Goal: Information Seeking & Learning: Learn about a topic

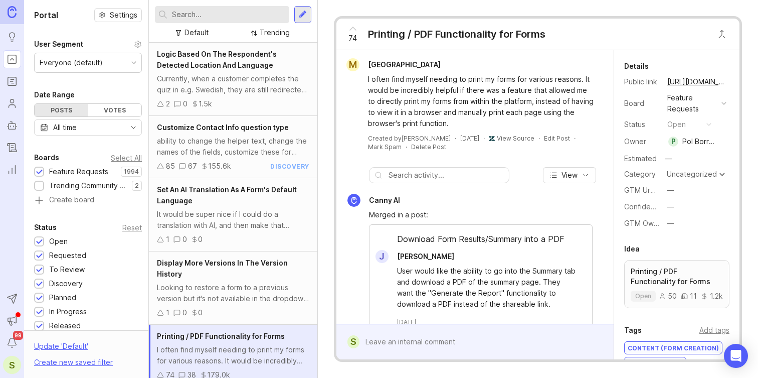
scroll to position [344, 0]
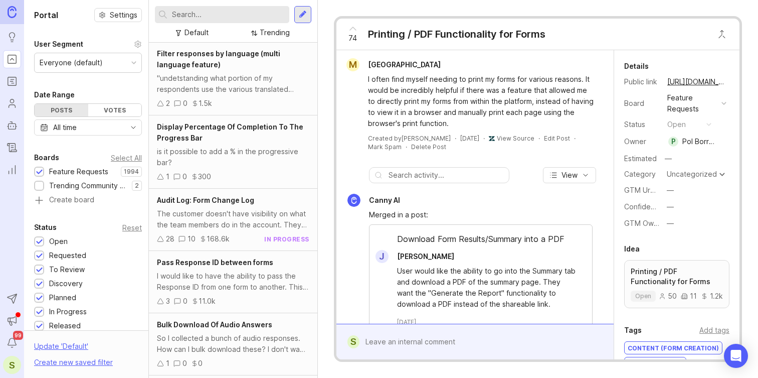
click at [223, 22] on div at bounding box center [222, 14] width 134 height 17
type input "print pdf"
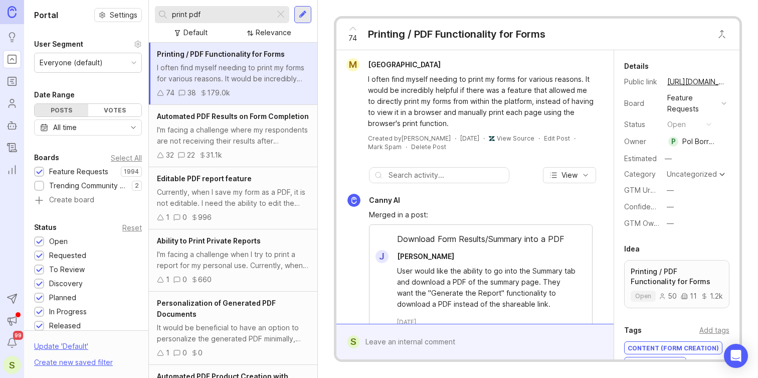
click at [275, 143] on div "I'm facing a challenge where my respondents are not receiving their results aft…" at bounding box center [233, 135] width 152 height 22
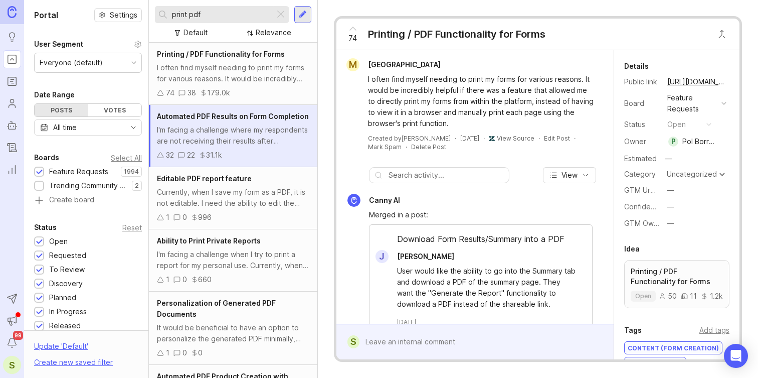
click at [272, 187] on div "Currently, when I save my form as a PDF, it is not editable. I need the ability…" at bounding box center [233, 198] width 152 height 22
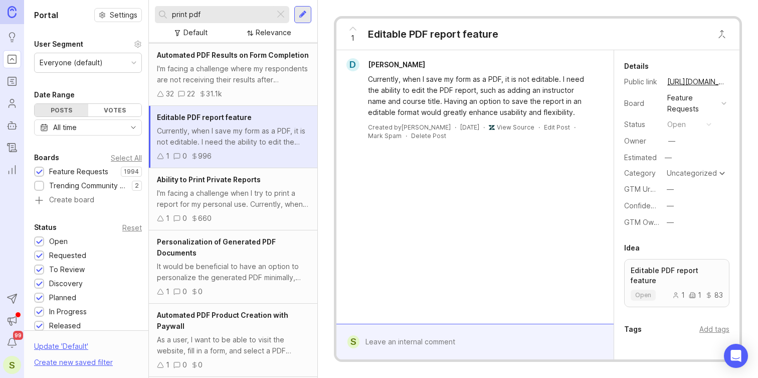
scroll to position [64, 0]
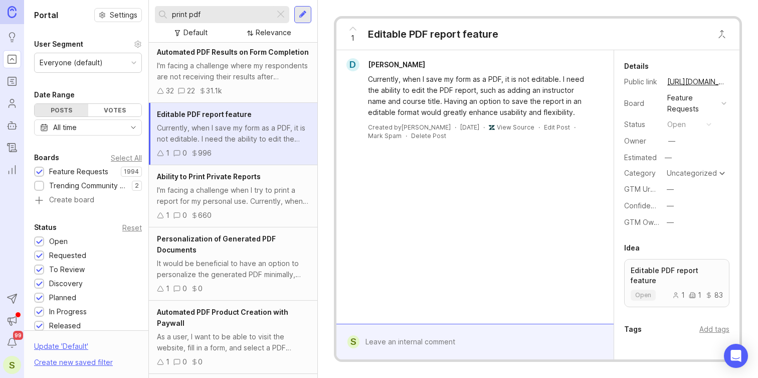
click at [273, 202] on div "I'm facing a challenge when I try to print a report for my personal use. Curren…" at bounding box center [233, 196] width 152 height 22
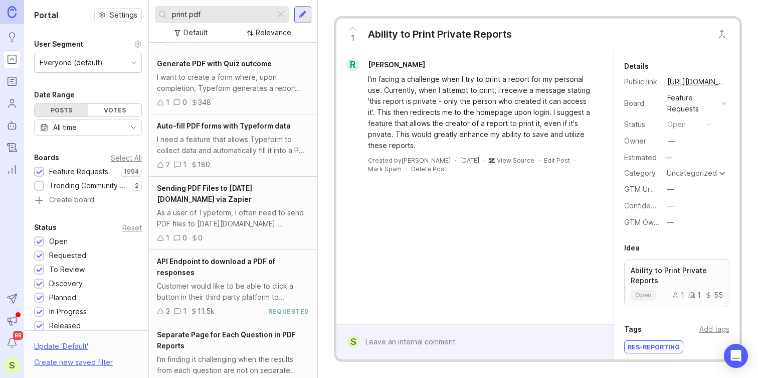
scroll to position [402, 0]
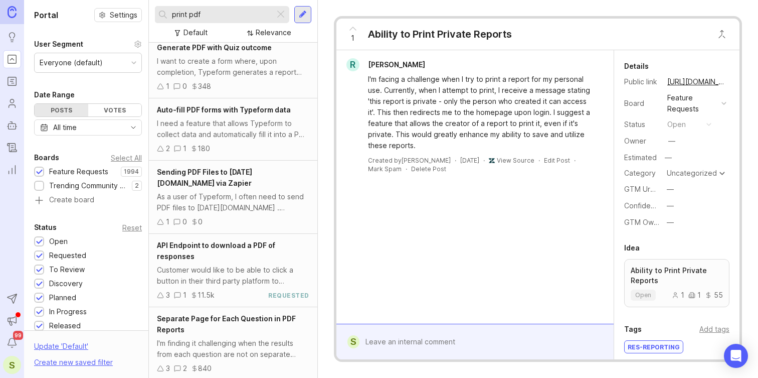
click at [264, 264] on div "Customer would like to be able to click a button in their third party platform …" at bounding box center [233, 275] width 152 height 22
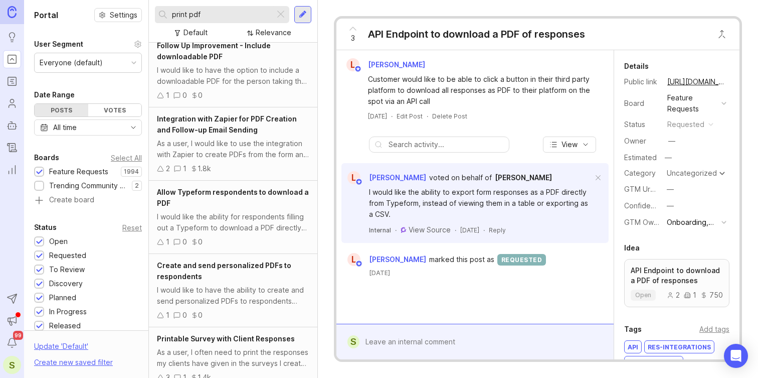
scroll to position [1056, 0]
